Goal: Task Accomplishment & Management: Use online tool/utility

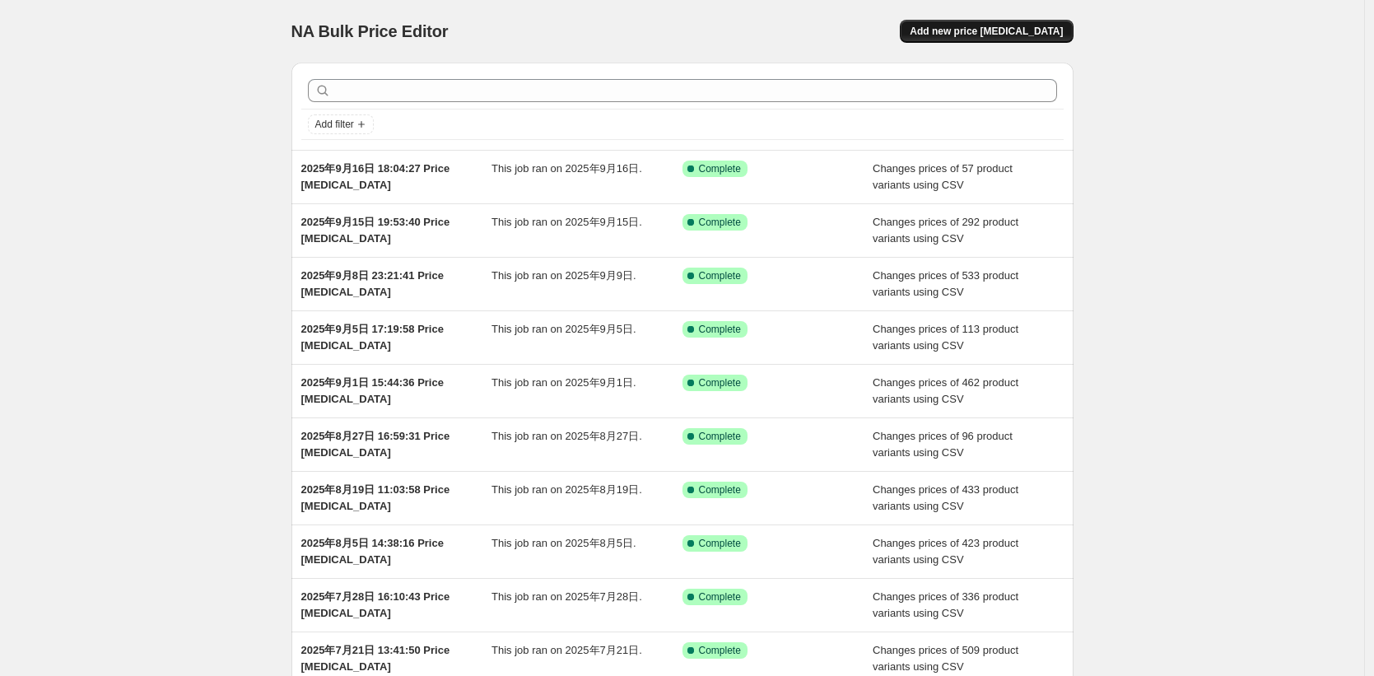
click at [942, 39] on button "Add new price [MEDICAL_DATA]" at bounding box center [986, 31] width 173 height 23
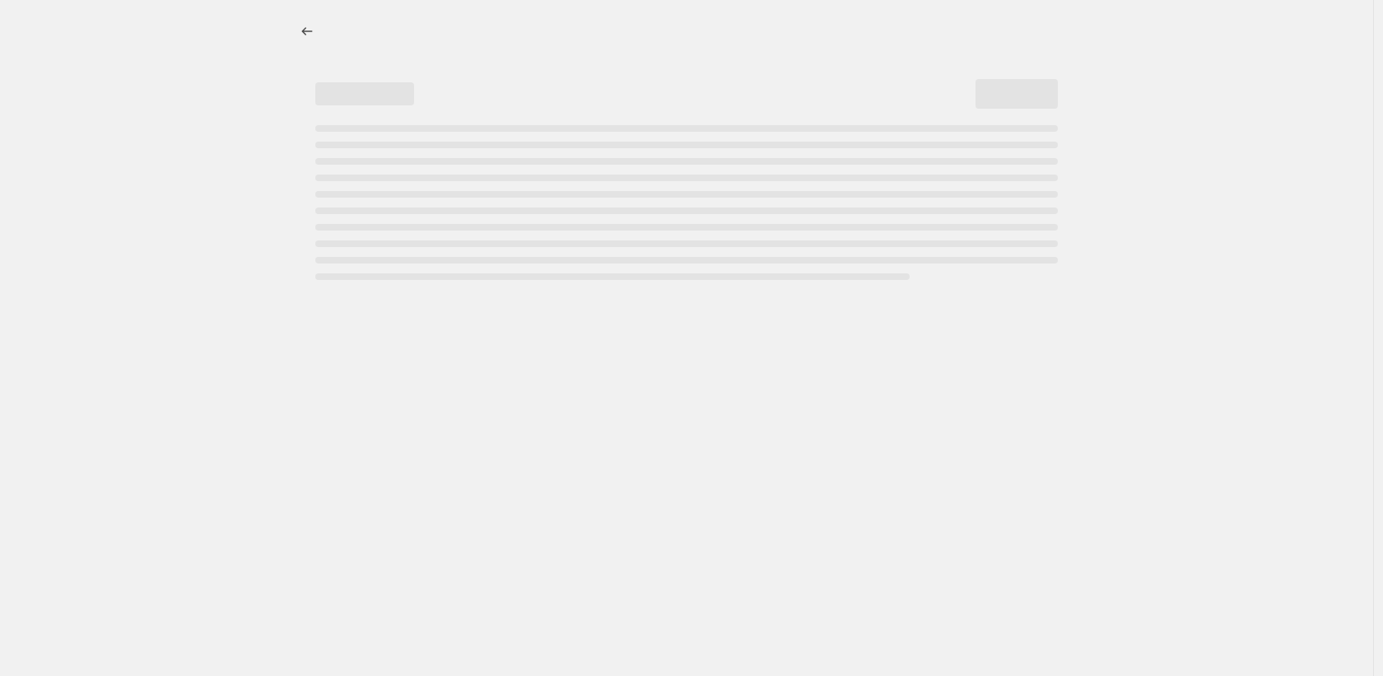
select select "percentage"
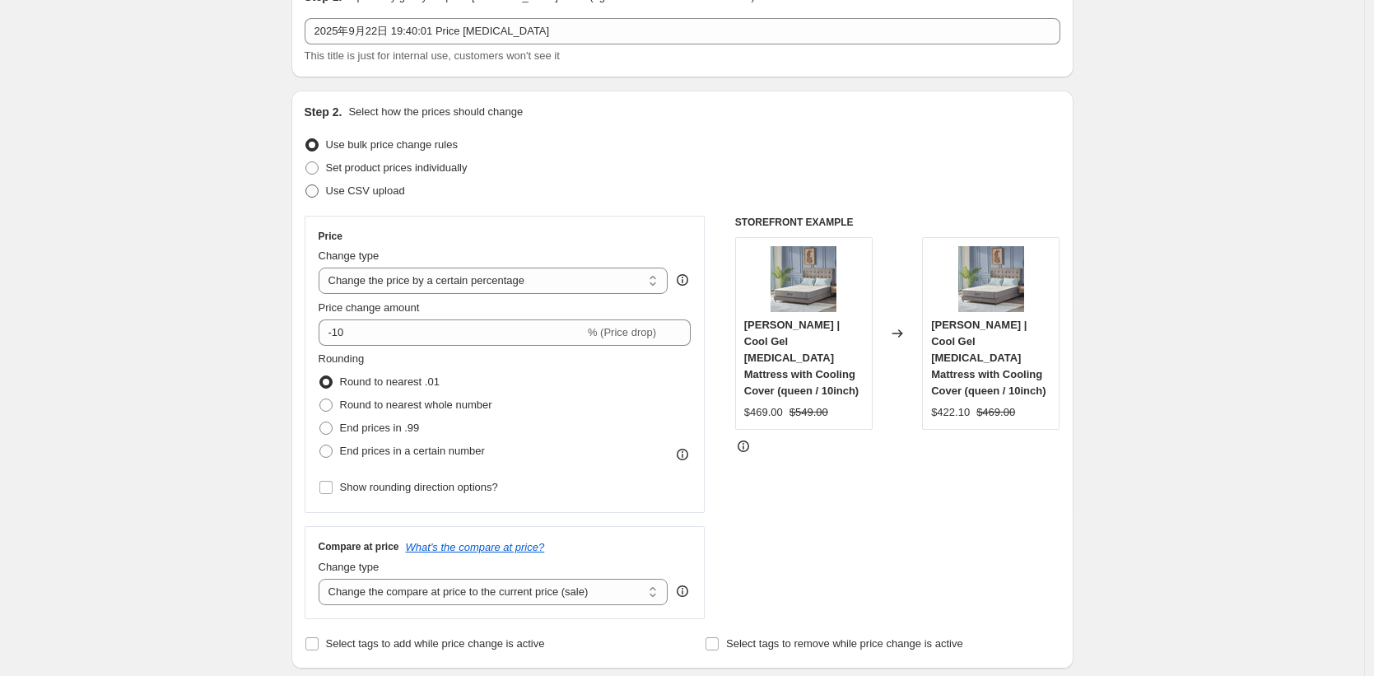
click at [382, 196] on span "Use CSV upload" at bounding box center [365, 190] width 79 height 12
click at [306, 185] on input "Use CSV upload" at bounding box center [305, 184] width 1 height 1
radio input "true"
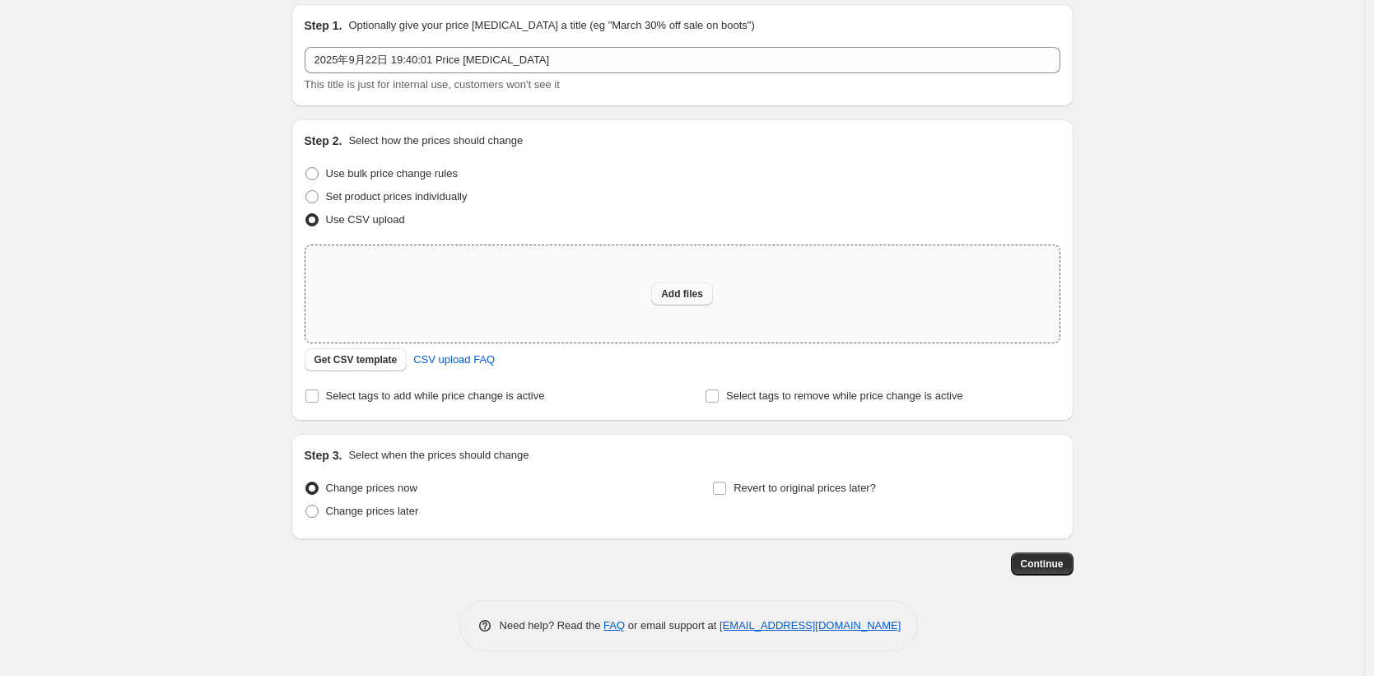
click at [697, 290] on span "Add files" at bounding box center [682, 293] width 42 height 13
type input "C:\fakepath\shopify-2025.9.22-9.28改价上传.csv"
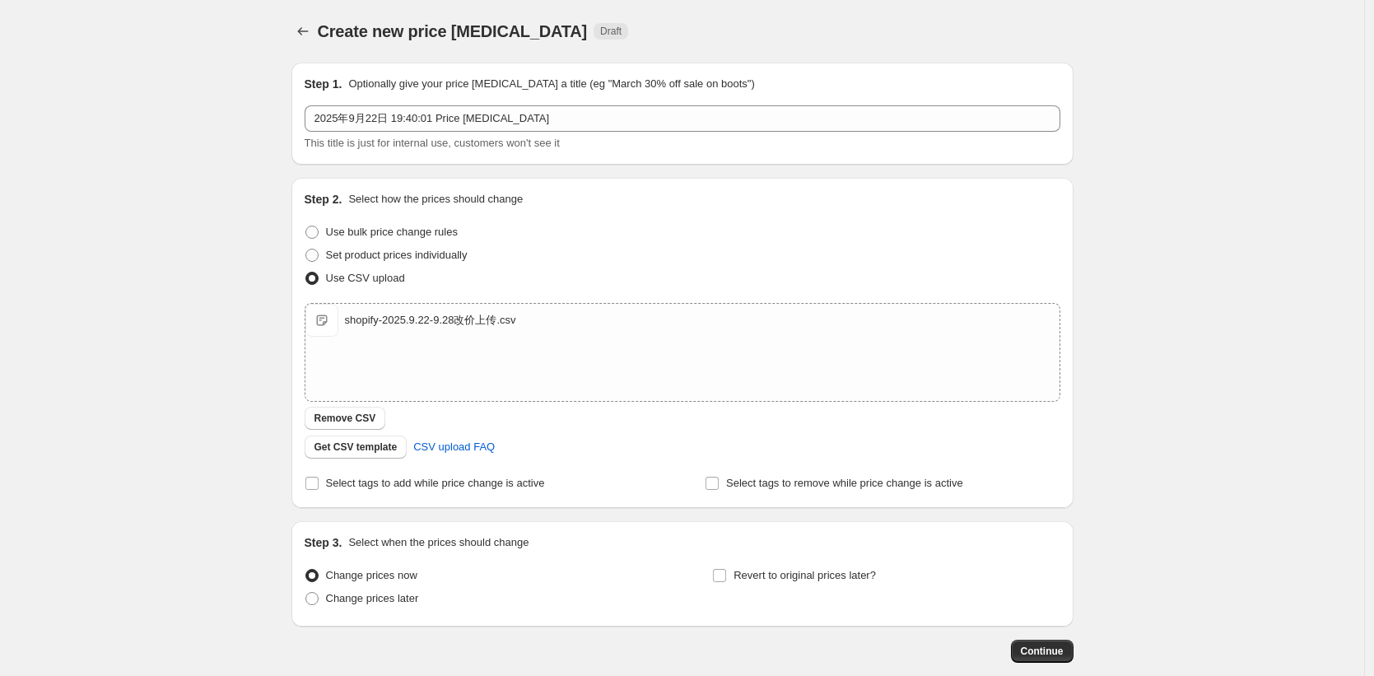
scroll to position [87, 0]
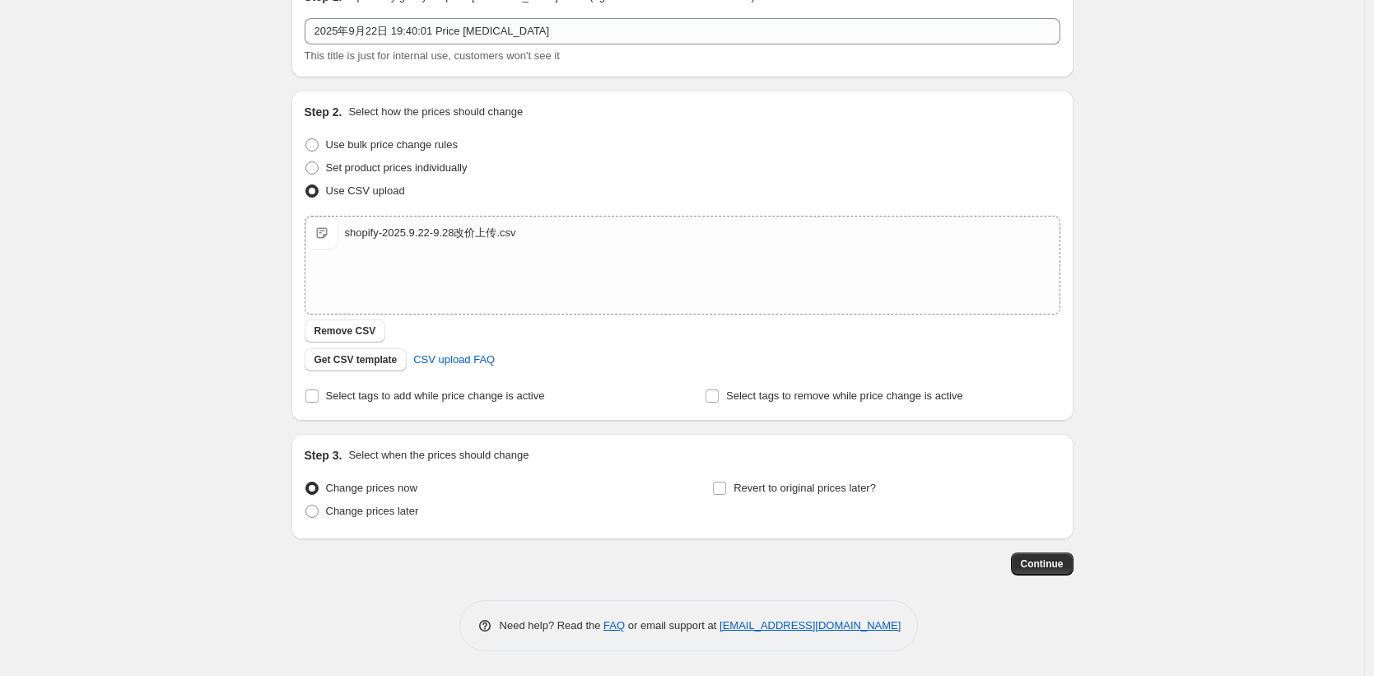
click at [1052, 327] on div "Upload files shopify-2025.9.22-9.28改价上传.csv shopify-2025.9.22-9.28改价上传.csv Remo…" at bounding box center [683, 294] width 756 height 156
click at [1238, 434] on div "Create new price [MEDICAL_DATA]. This page is ready Create new price [MEDICAL_D…" at bounding box center [682, 294] width 1364 height 763
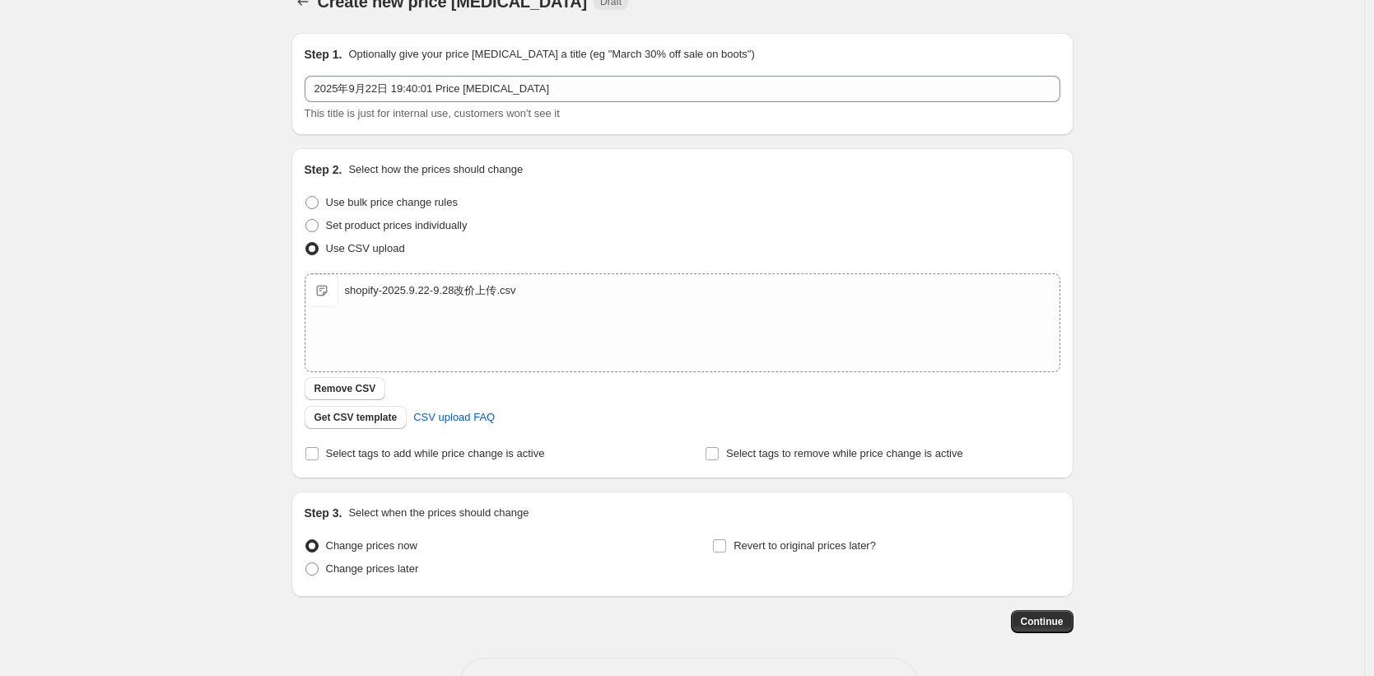
scroll to position [26, 0]
click at [1041, 627] on span "Continue" at bounding box center [1042, 624] width 43 height 13
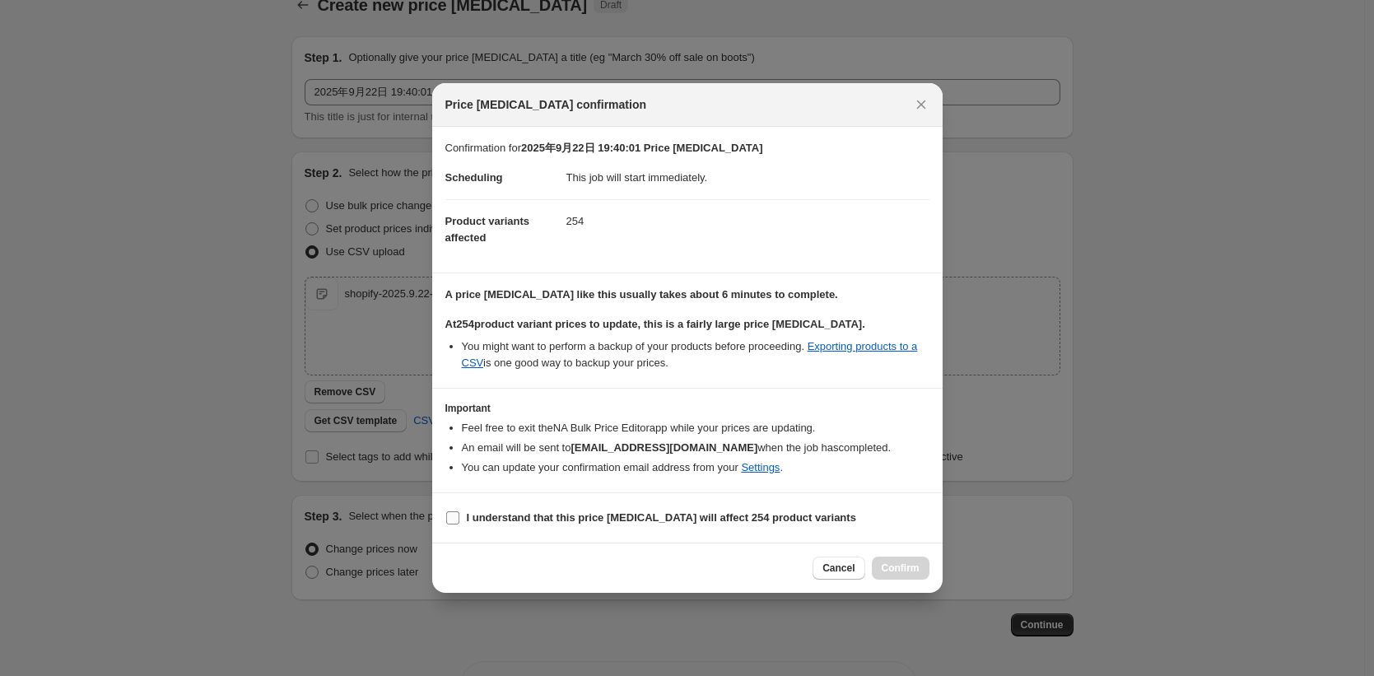
click at [461, 524] on label "I understand that this price [MEDICAL_DATA] will affect 254 product variants" at bounding box center [650, 517] width 411 height 23
click at [459, 524] on input "I understand that this price [MEDICAL_DATA] will affect 254 product variants" at bounding box center [452, 517] width 13 height 13
checkbox input "true"
click at [888, 568] on span "Confirm" at bounding box center [900, 567] width 38 height 13
